Goal: Task Accomplishment & Management: Use online tool/utility

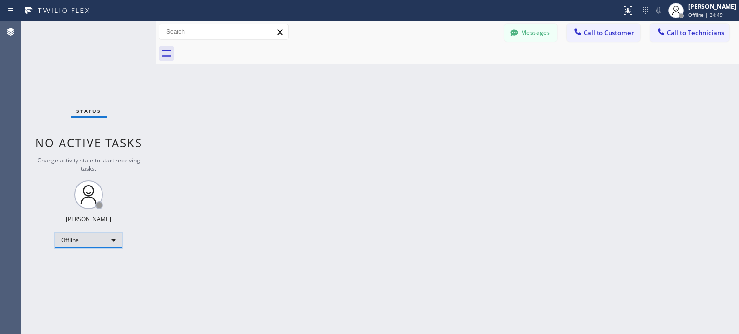
click at [112, 236] on div "Offline" at bounding box center [88, 240] width 67 height 15
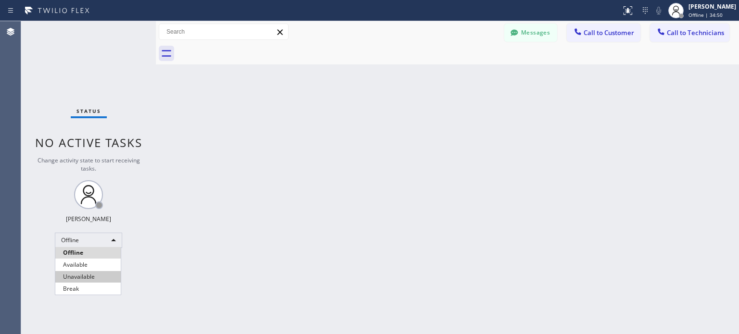
click at [92, 275] on li "Unavailable" at bounding box center [87, 277] width 65 height 12
click at [645, 8] on icon at bounding box center [646, 11] width 12 height 12
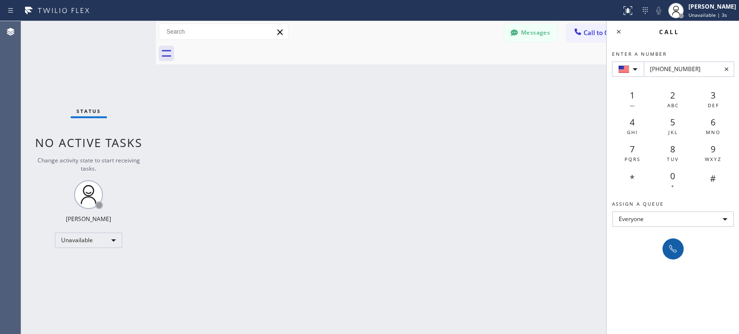
type input "[PHONE_NUMBER]"
click at [672, 246] on icon at bounding box center [673, 249] width 8 height 8
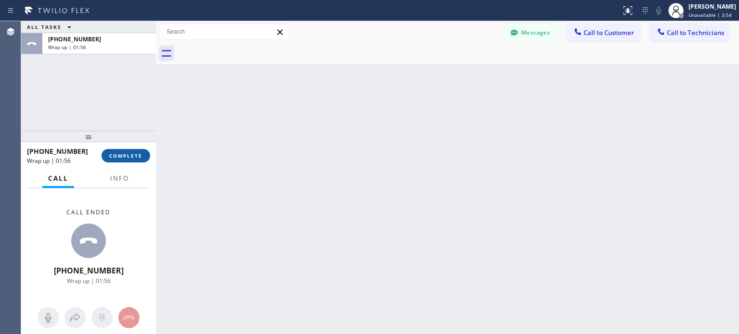
click at [132, 159] on button "COMPLETE" at bounding box center [126, 155] width 49 height 13
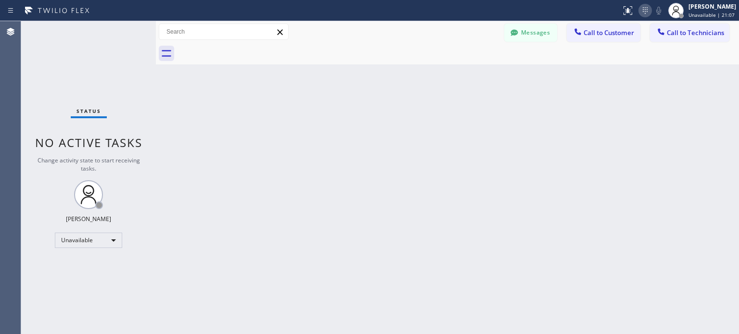
click at [643, 8] on icon at bounding box center [646, 11] width 12 height 12
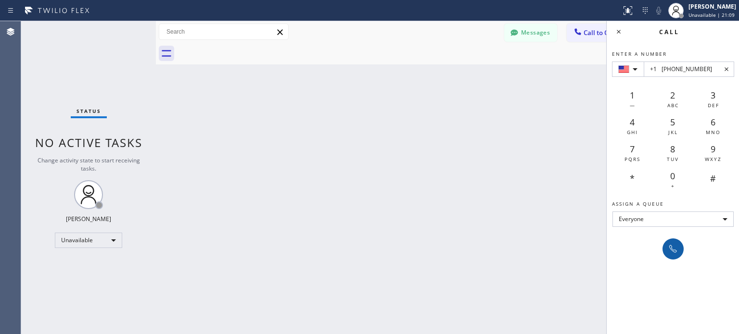
type input "+1 [PHONE_NUMBER]"
click at [679, 244] on icon at bounding box center [674, 250] width 12 height 12
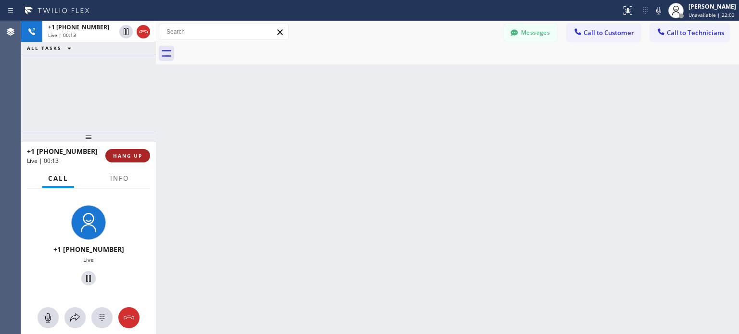
click at [124, 158] on span "HANG UP" at bounding box center [127, 156] width 29 height 7
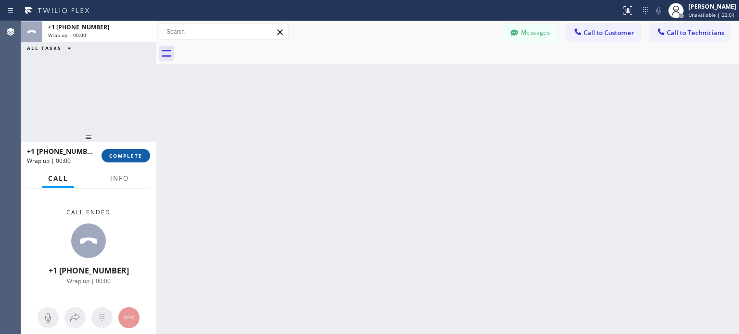
click at [133, 158] on span "COMPLETE" at bounding box center [125, 156] width 33 height 7
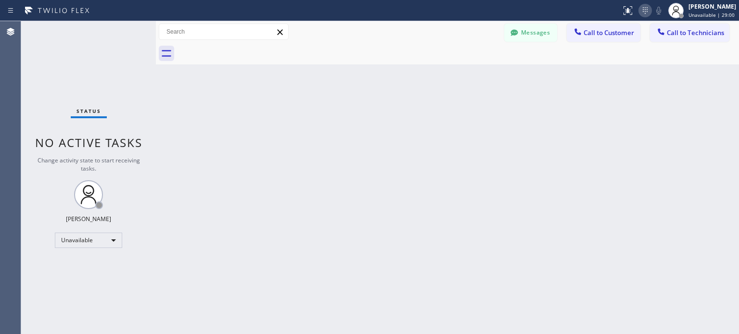
click at [642, 5] on icon at bounding box center [646, 11] width 12 height 12
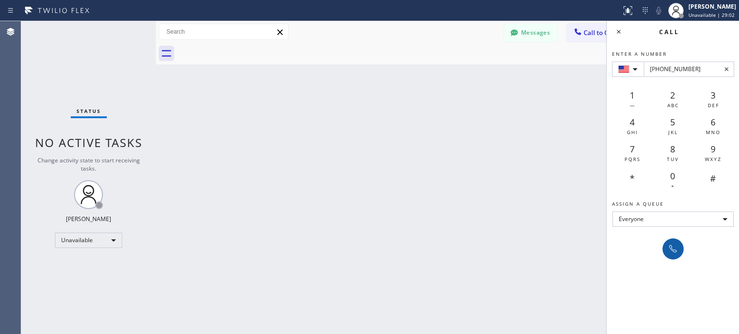
type input "[PHONE_NUMBER]"
click at [668, 250] on icon at bounding box center [674, 250] width 12 height 12
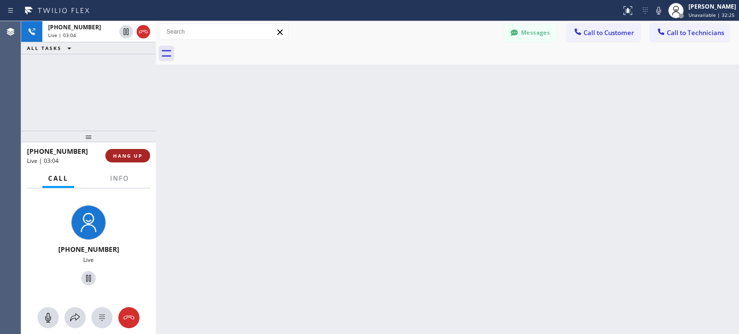
click at [133, 152] on button "HANG UP" at bounding box center [127, 155] width 45 height 13
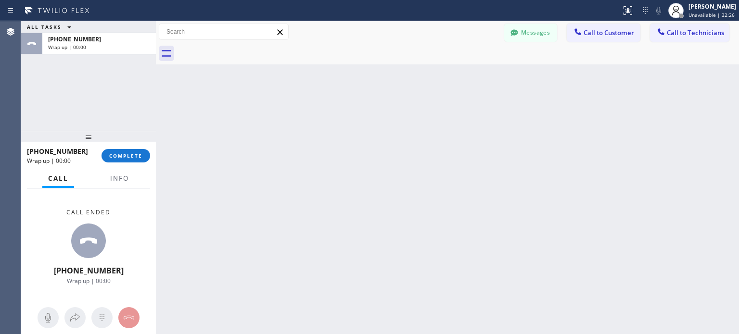
click at [129, 155] on span "COMPLETE" at bounding box center [125, 156] width 33 height 7
